Goal: Task Accomplishment & Management: Use online tool/utility

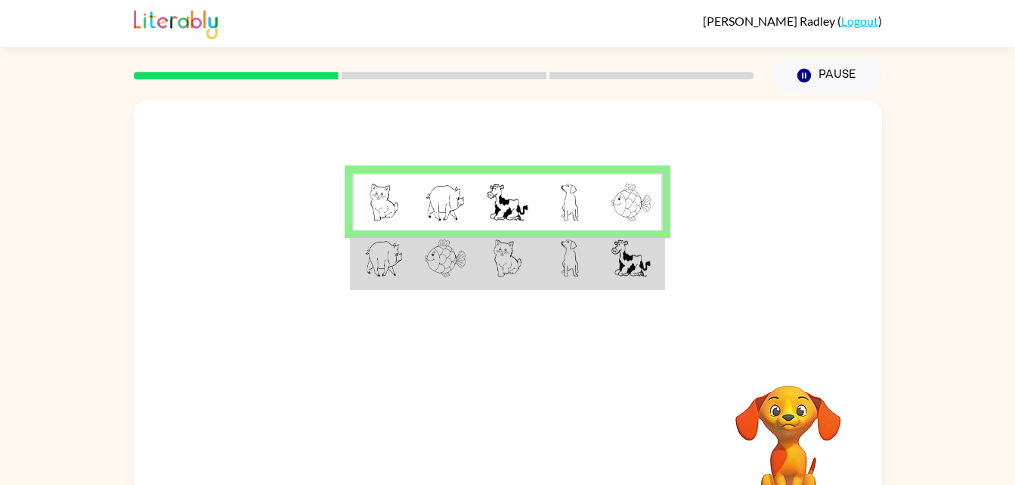
click at [625, 270] on img at bounding box center [630, 259] width 39 height 38
click at [373, 262] on img at bounding box center [383, 259] width 39 height 38
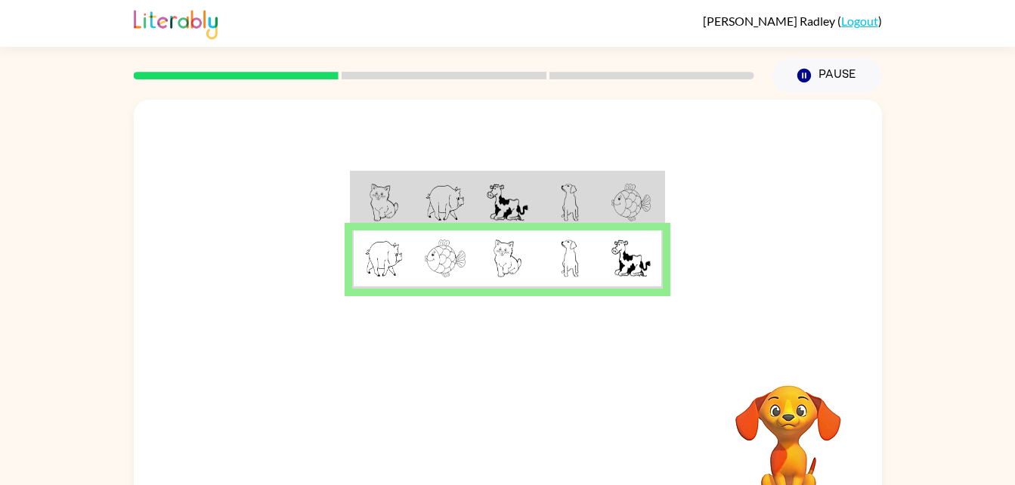
click at [191, 89] on div at bounding box center [444, 75] width 638 height 53
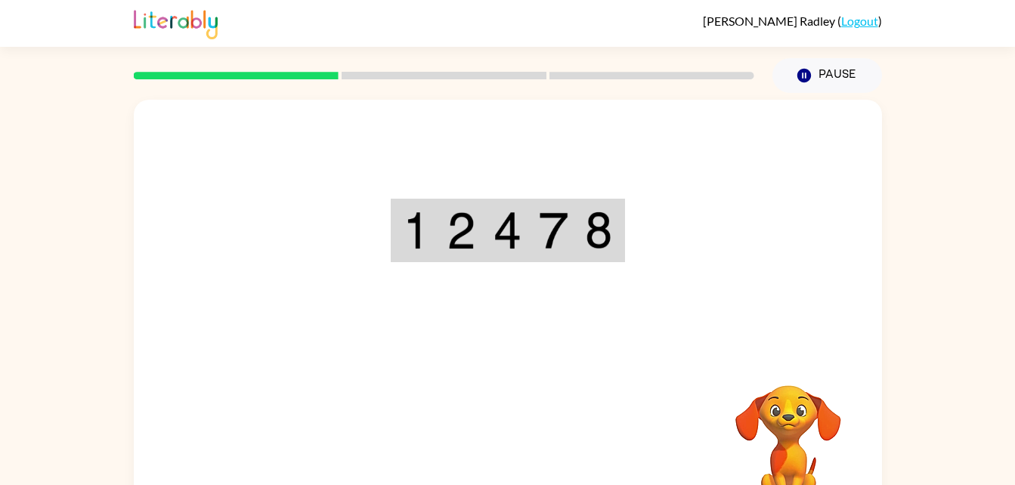
click at [504, 440] on div "Your browser must support playing .mp4 files to use Literably. Please try using…" at bounding box center [508, 315] width 748 height 431
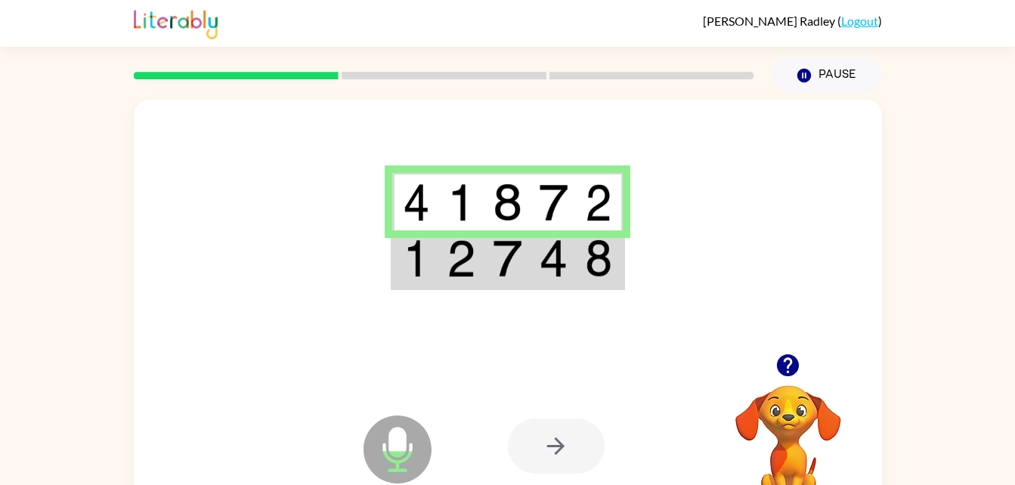
click at [412, 265] on img at bounding box center [416, 259] width 27 height 38
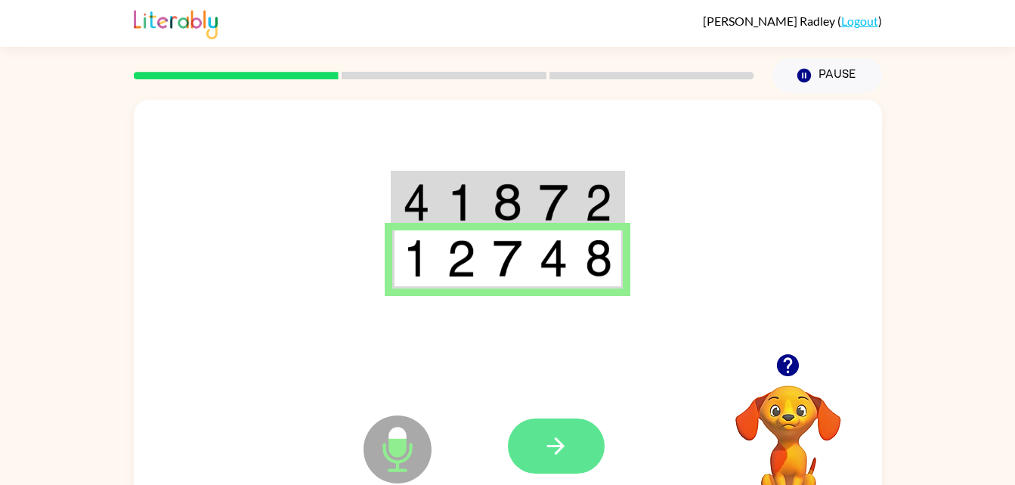
click at [543, 449] on icon "button" at bounding box center [556, 446] width 26 height 26
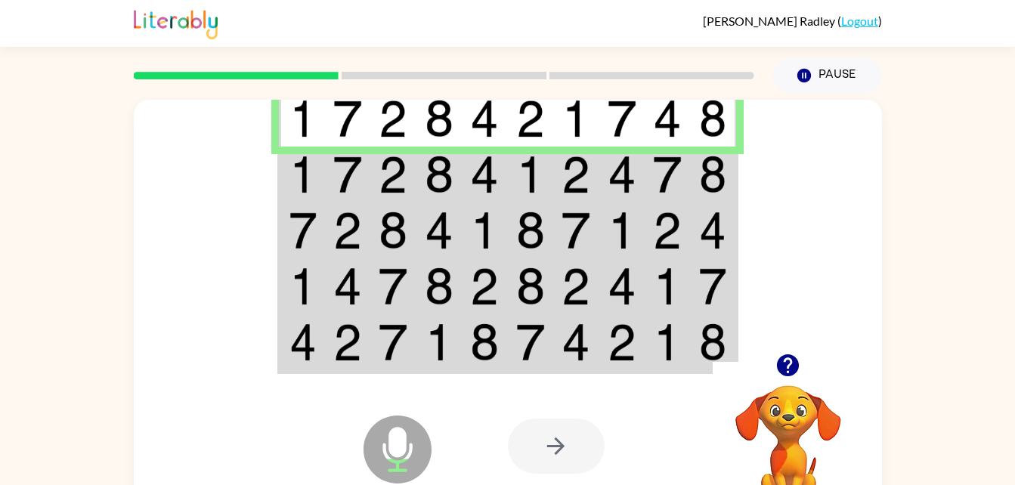
click at [333, 181] on img at bounding box center [347, 175] width 29 height 38
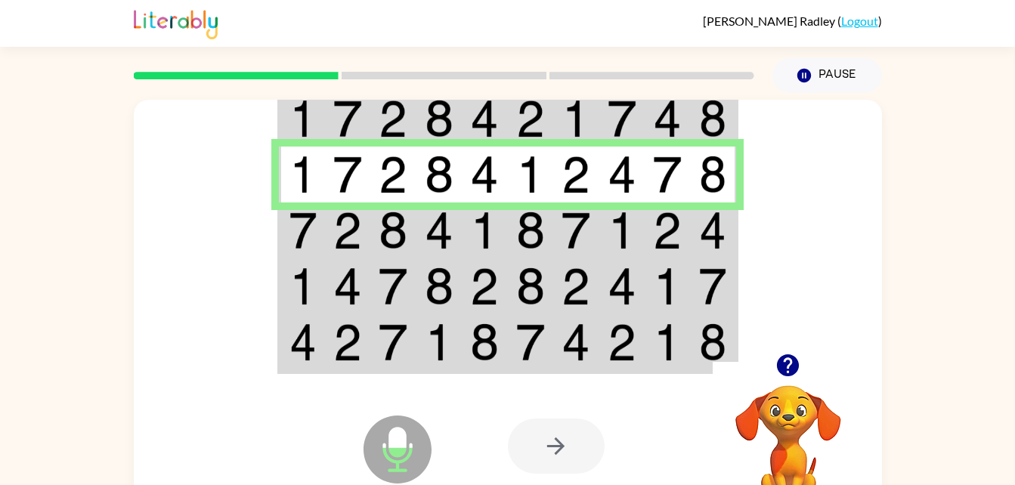
click at [281, 250] on td at bounding box center [302, 230] width 46 height 56
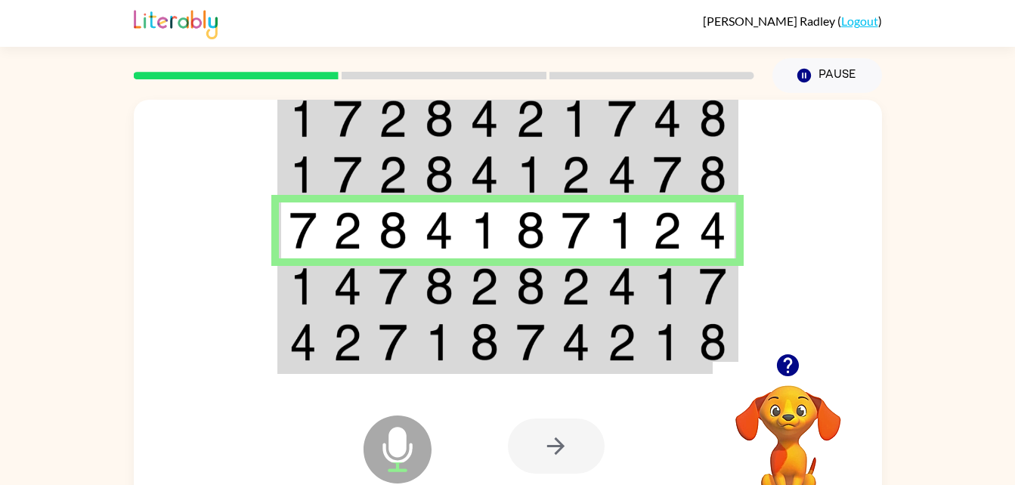
click at [323, 316] on td at bounding box center [302, 343] width 46 height 58
click at [315, 291] on img at bounding box center [302, 286] width 27 height 38
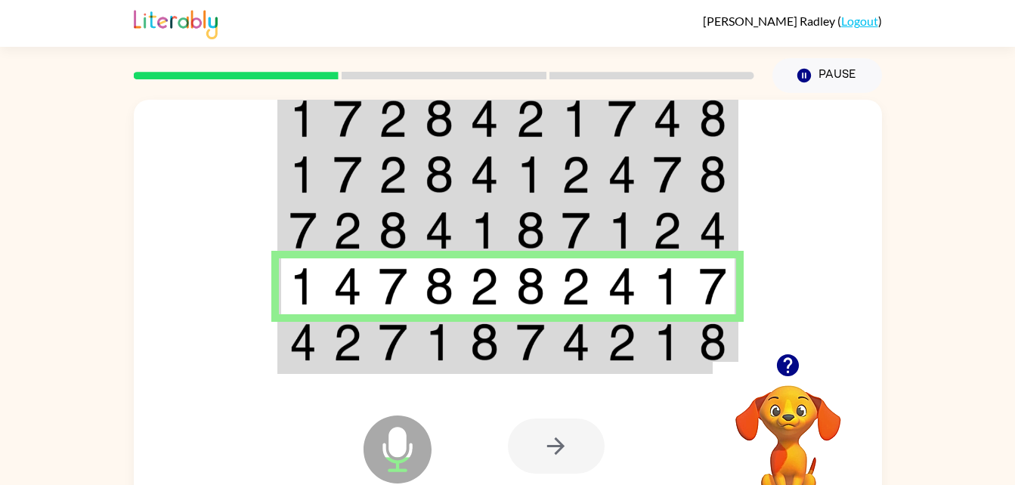
click at [315, 340] on img at bounding box center [302, 342] width 27 height 38
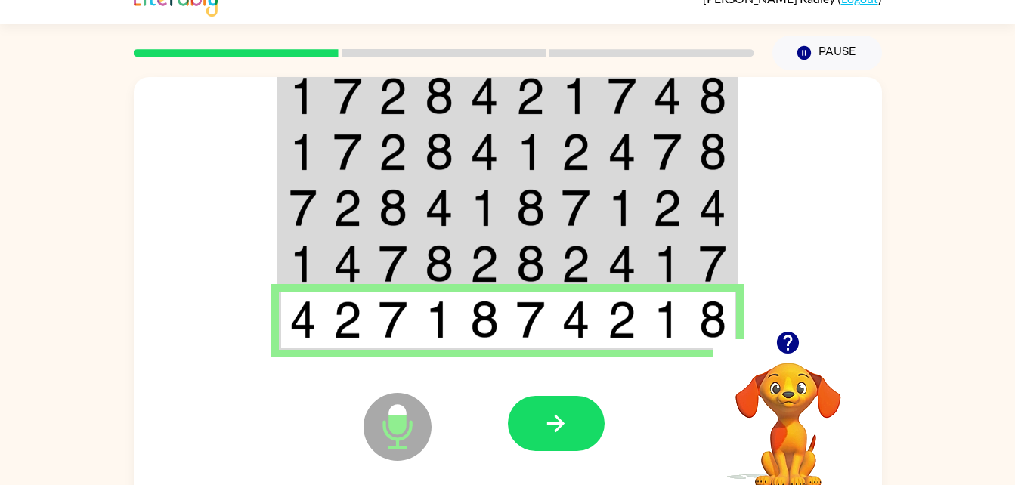
scroll to position [46, 0]
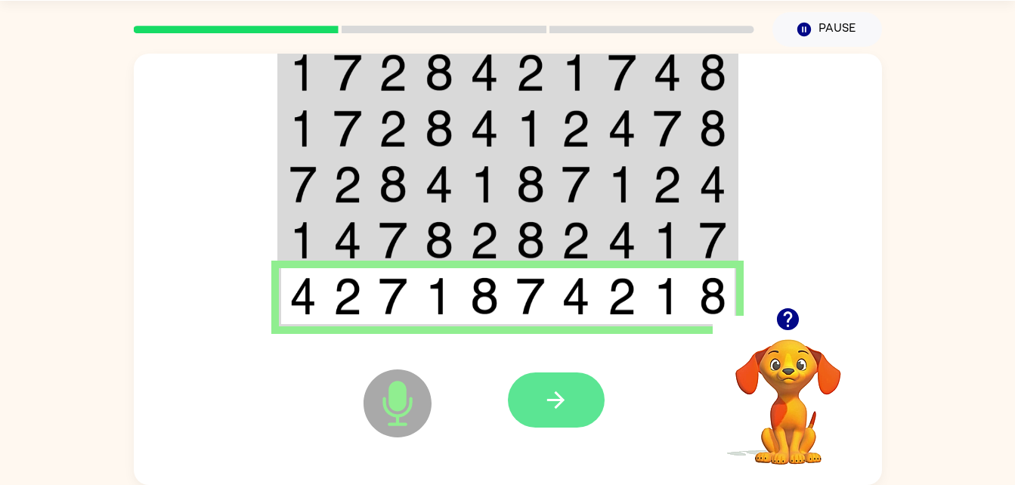
click at [545, 395] on icon "button" at bounding box center [556, 400] width 26 height 26
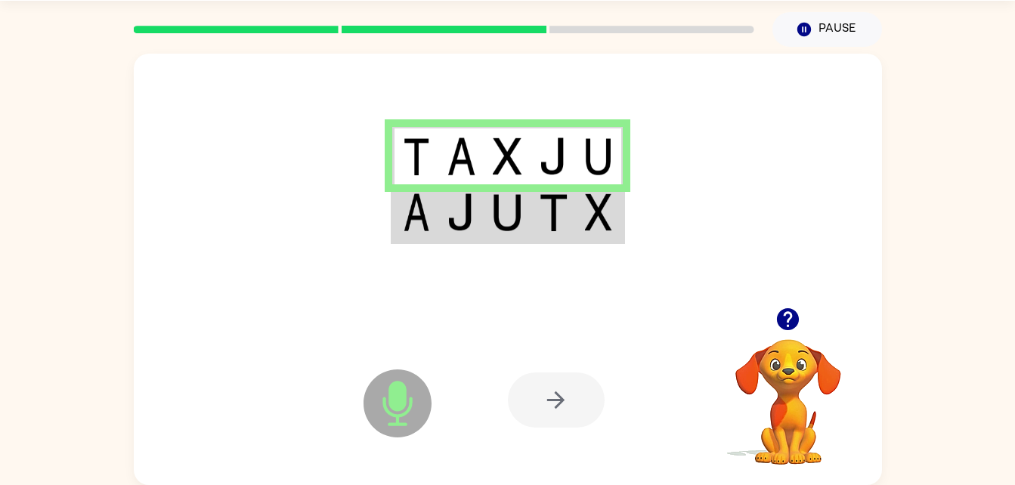
click at [591, 239] on td at bounding box center [600, 213] width 46 height 58
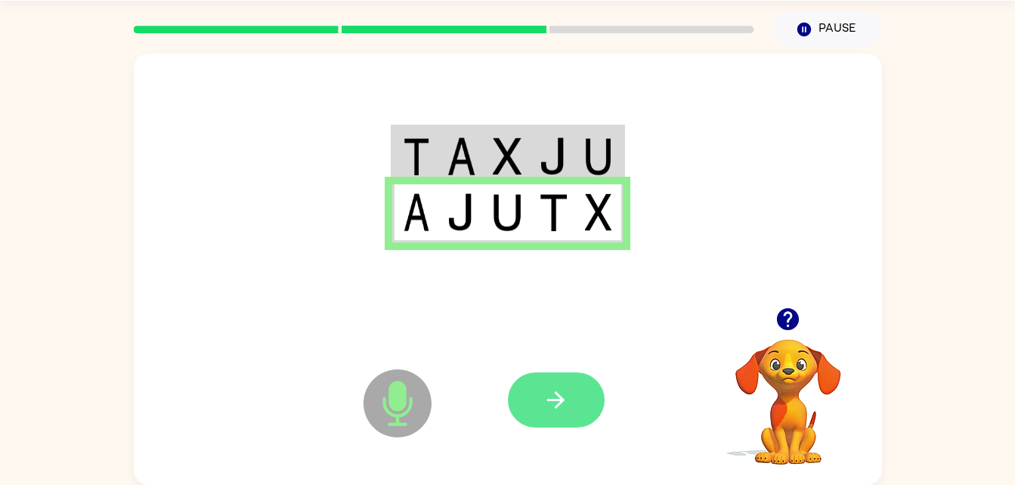
click at [521, 415] on button "button" at bounding box center [556, 399] width 97 height 55
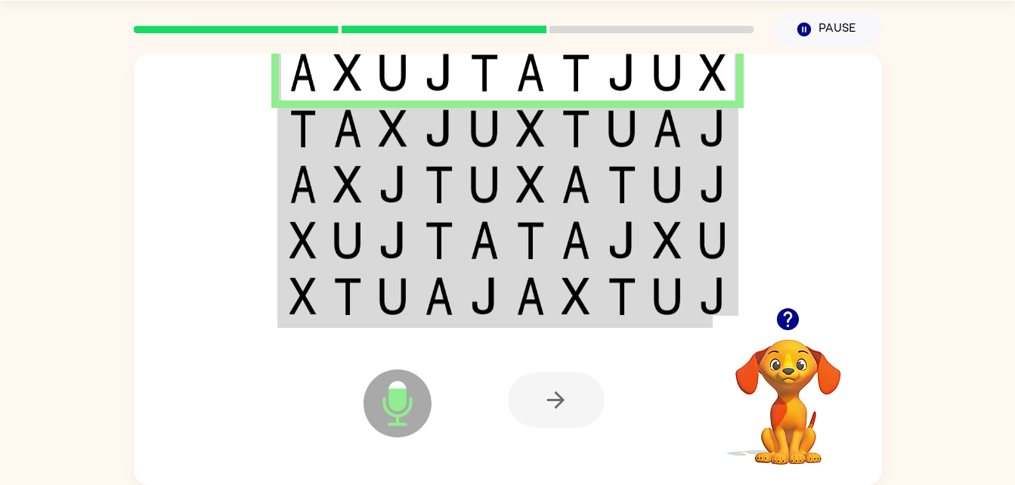
click at [298, 142] on img at bounding box center [302, 129] width 27 height 38
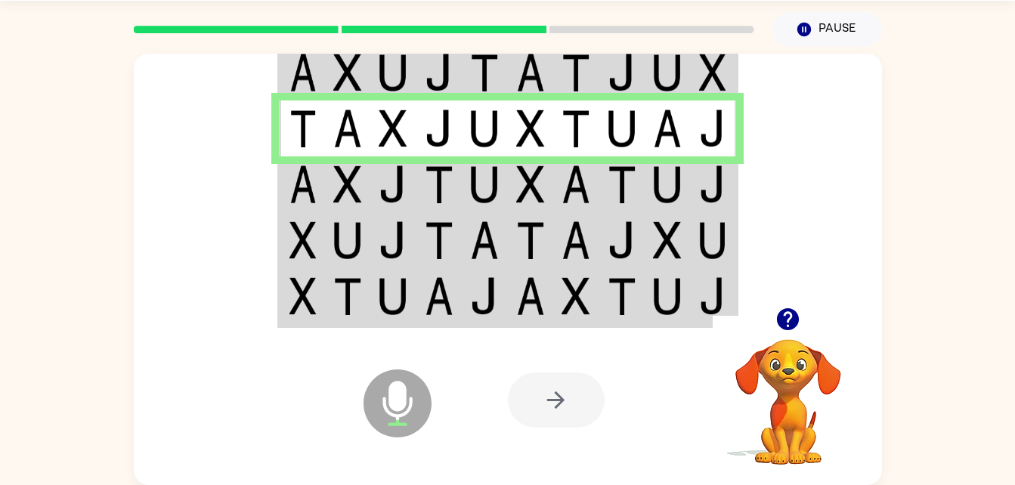
click at [317, 185] on td at bounding box center [302, 184] width 46 height 56
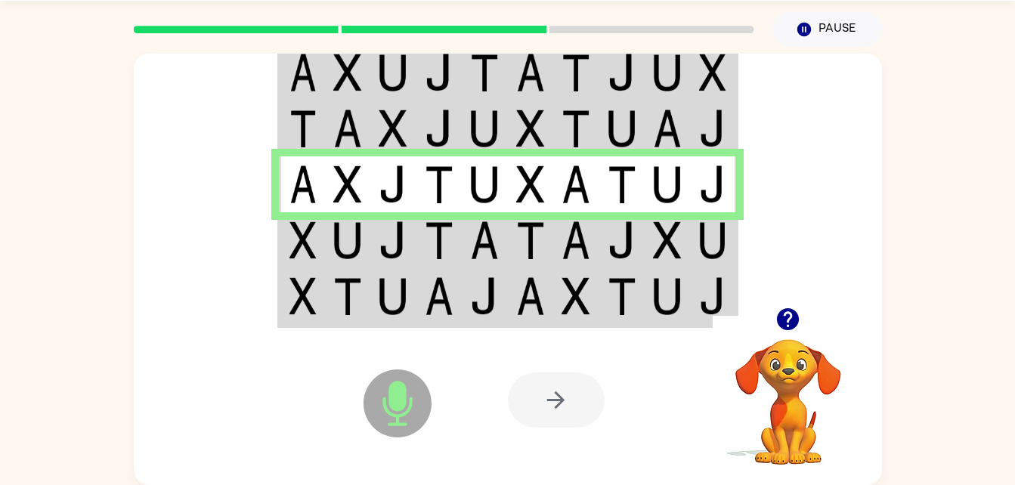
click at [293, 265] on td at bounding box center [302, 240] width 46 height 56
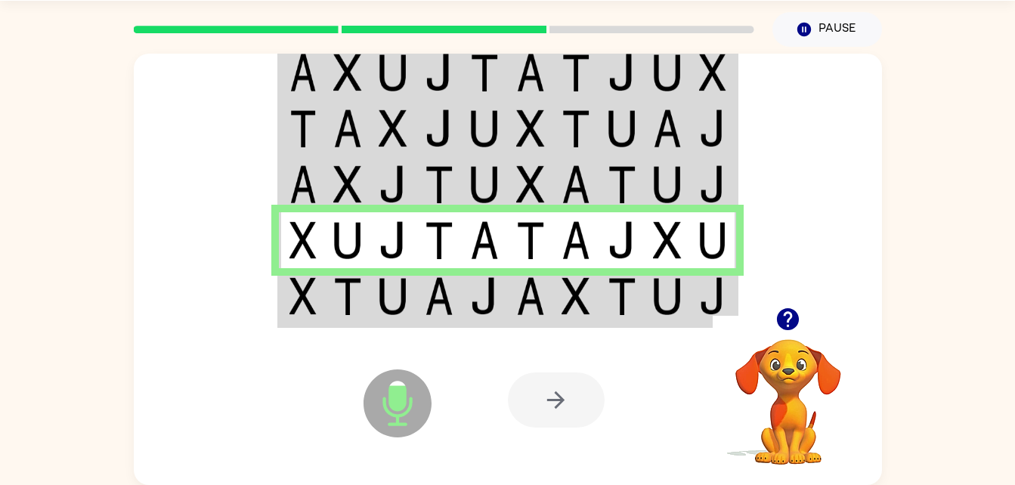
click at [563, 326] on div at bounding box center [619, 400] width 223 height 170
click at [638, 301] on td at bounding box center [622, 297] width 46 height 58
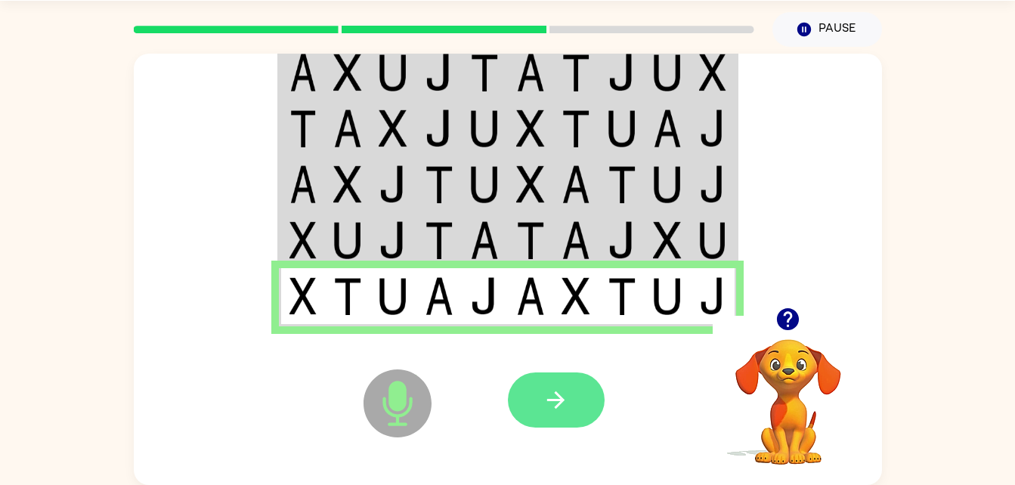
click at [540, 406] on button "button" at bounding box center [556, 399] width 97 height 55
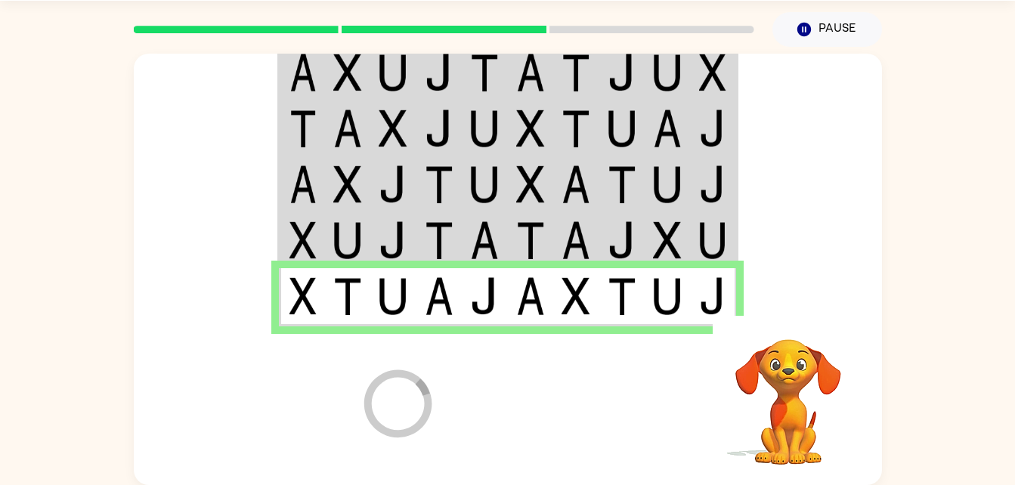
scroll to position [19, 0]
